Goal: Task Accomplishment & Management: Use online tool/utility

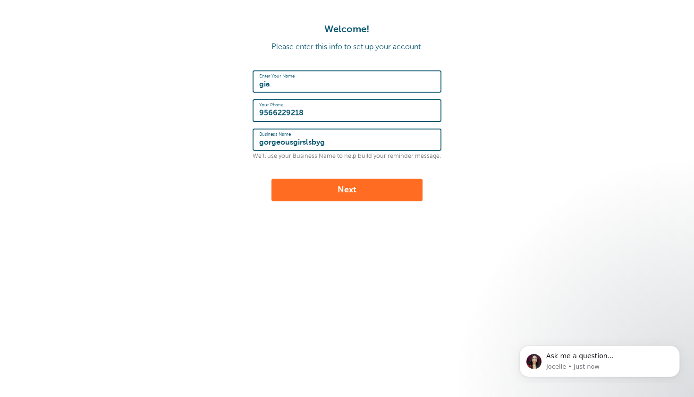
type input "gorgeousgirslsbyg"
click at [331, 194] on button "Next" at bounding box center [347, 190] width 151 height 23
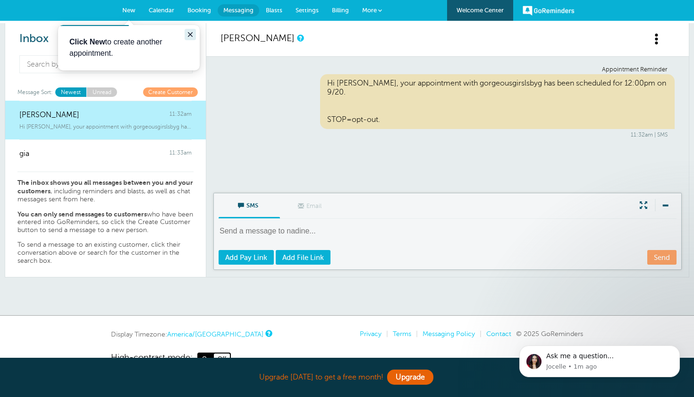
click at [189, 34] on icon "Close guide" at bounding box center [190, 34] width 5 height 5
click at [376, 10] on span "More" at bounding box center [369, 10] width 15 height 7
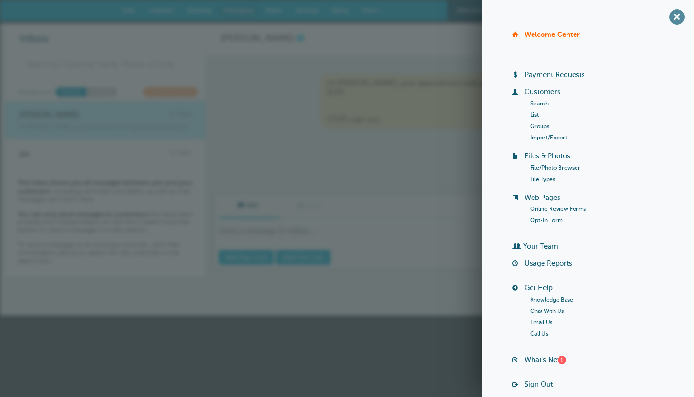
click at [680, 16] on span "+" at bounding box center [676, 16] width 21 height 21
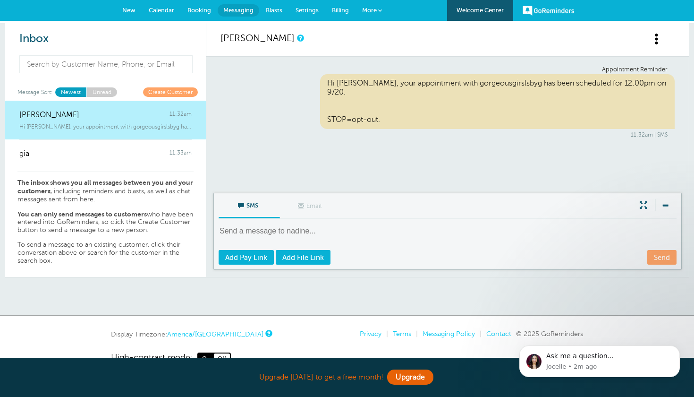
click at [196, 14] on link "Booking" at bounding box center [199, 10] width 37 height 21
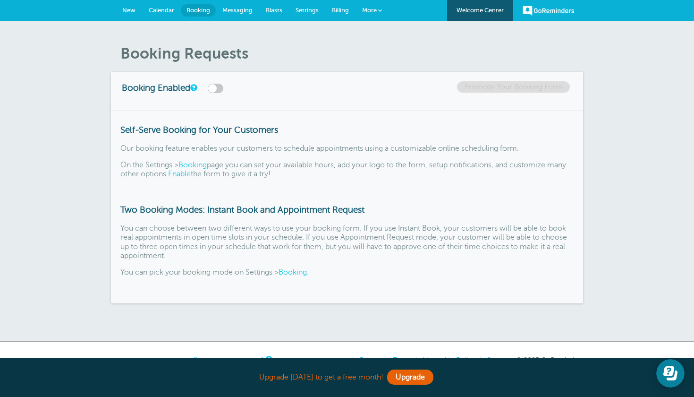
click at [154, 12] on span "Calendar" at bounding box center [162, 10] width 26 height 7
